Goal: Task Accomplishment & Management: Manage account settings

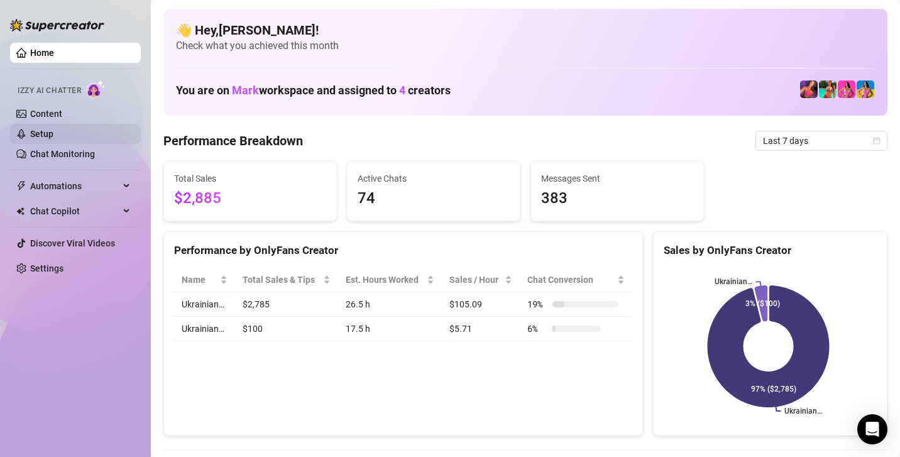
click at [53, 134] on link "Setup" at bounding box center [41, 134] width 23 height 10
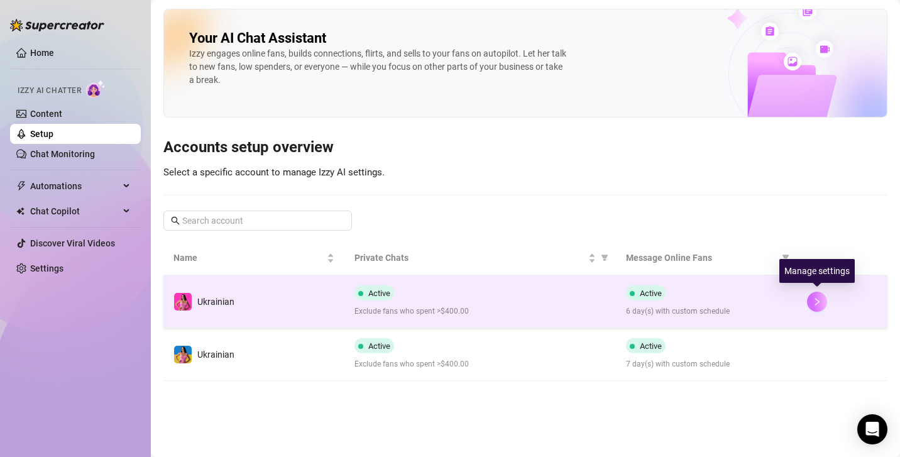
click at [817, 295] on button "button" at bounding box center [817, 302] width 20 height 20
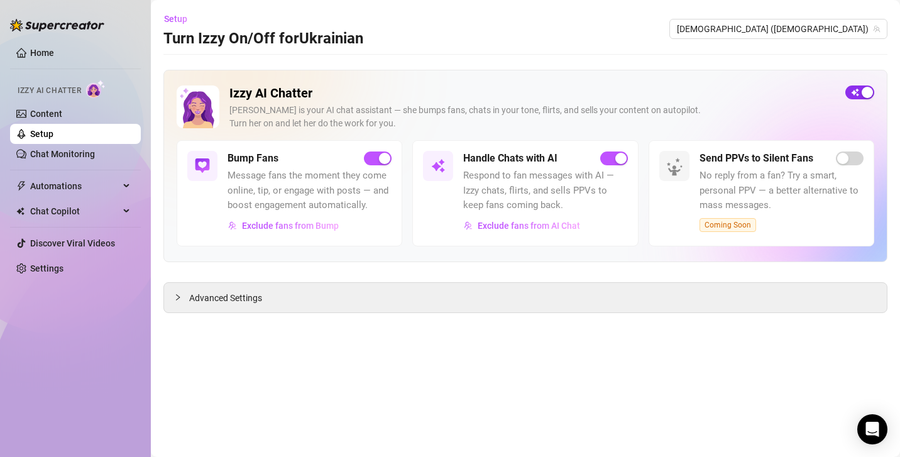
click at [867, 85] on span "button" at bounding box center [859, 92] width 29 height 14
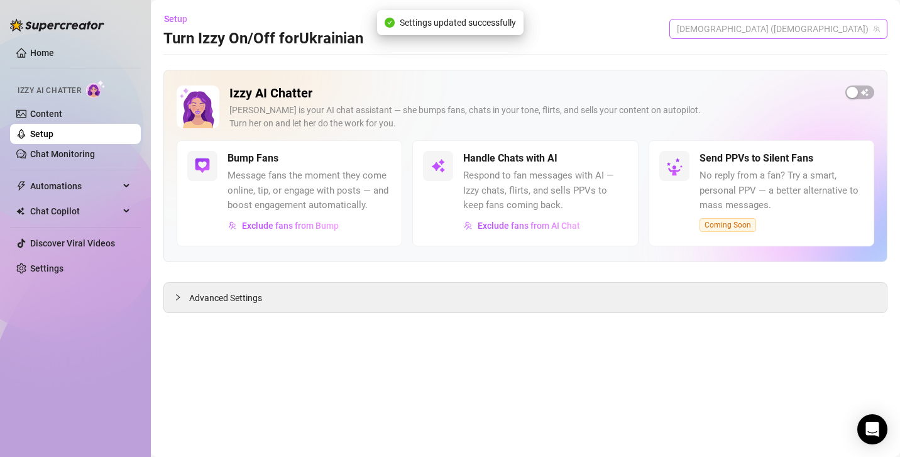
click at [841, 37] on span "[DEMOGRAPHIC_DATA] ([DEMOGRAPHIC_DATA])" at bounding box center [778, 28] width 203 height 19
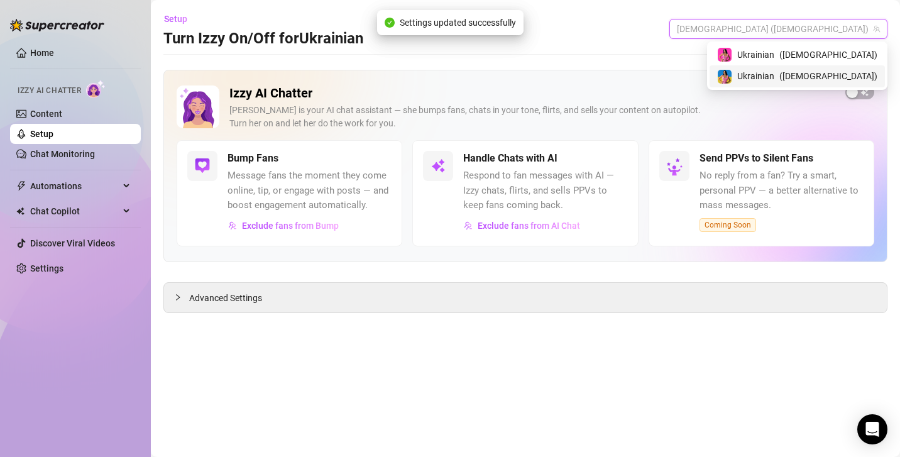
click at [829, 72] on span "( ukrainianmodelfree )" at bounding box center [828, 76] width 98 height 14
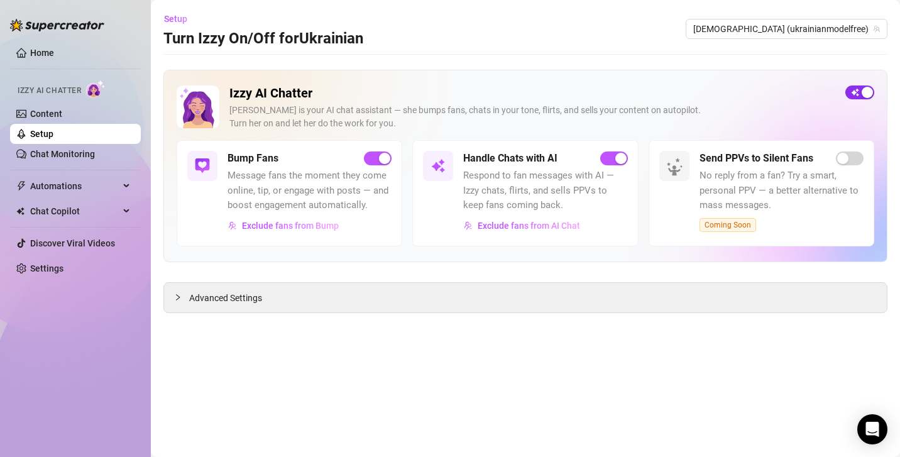
click at [866, 96] on div "button" at bounding box center [867, 92] width 11 height 11
click at [65, 296] on div "Home Izzy AI Chatter Content Setup Chat Monitoring Automations Chat Copilot Dis…" at bounding box center [75, 223] width 131 height 446
